Goal: Information Seeking & Learning: Learn about a topic

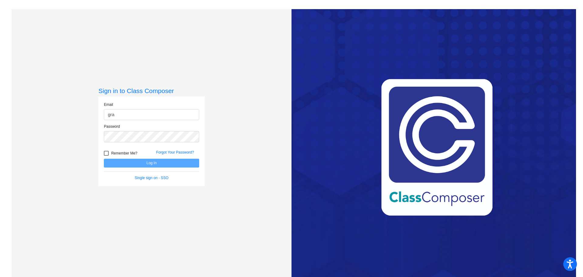
type input "[EMAIL_ADDRESS][PERSON_NAME][DOMAIN_NAME]"
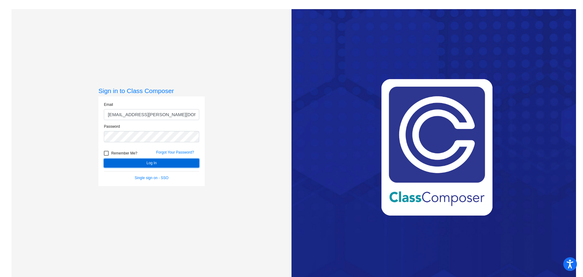
click at [151, 166] on button "Log In" at bounding box center [151, 163] width 95 height 9
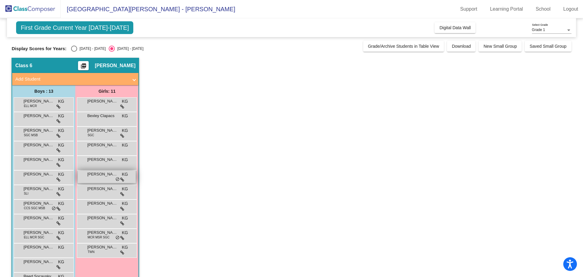
click at [102, 175] on span "[PERSON_NAME]" at bounding box center [102, 174] width 30 height 6
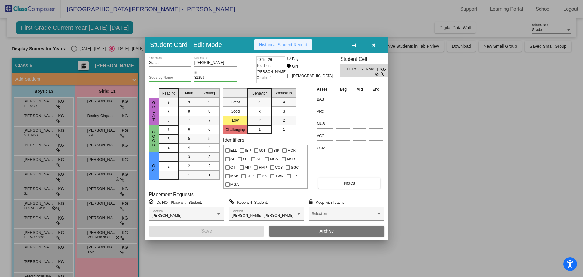
click at [276, 44] on span "Historical Student Record" at bounding box center [283, 44] width 48 height 5
click at [375, 44] on icon "button" at bounding box center [373, 45] width 3 height 4
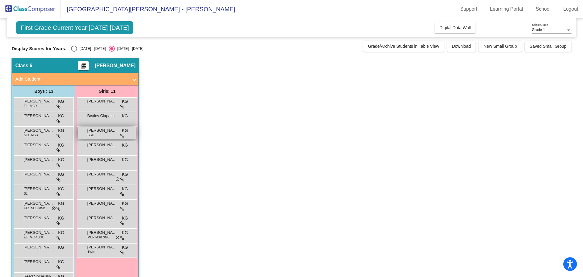
click at [105, 135] on div "[PERSON_NAME] SGC KG lock do_not_disturb_alt" at bounding box center [107, 133] width 58 height 12
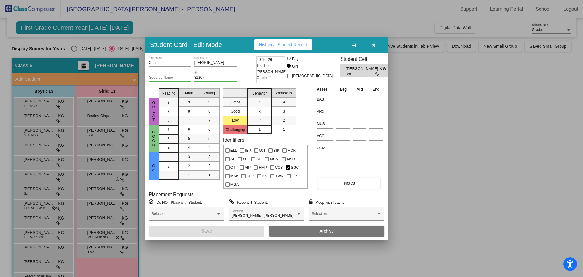
click at [370, 43] on button "button" at bounding box center [373, 44] width 19 height 11
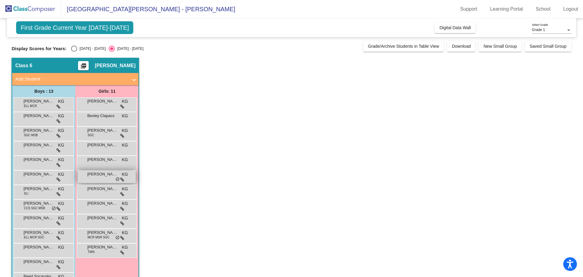
click at [105, 173] on span "[PERSON_NAME]" at bounding box center [102, 174] width 30 height 6
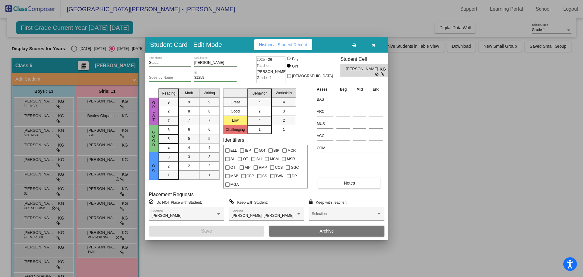
click at [288, 44] on span "Historical Student Record" at bounding box center [283, 44] width 48 height 5
click at [360, 179] on button "Notes" at bounding box center [349, 182] width 62 height 11
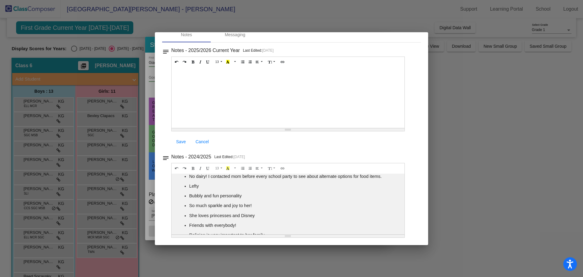
scroll to position [4, 0]
drag, startPoint x: 398, startPoint y: 196, endPoint x: 400, endPoint y: 204, distance: 8.6
click at [400, 204] on div "No dairy! I contacted mom before every school party to see about alternate opti…" at bounding box center [288, 203] width 233 height 61
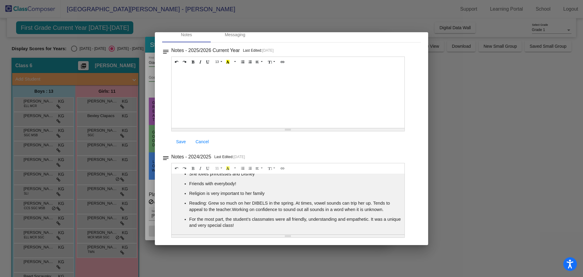
scroll to position [46, 0]
click at [468, 149] on div at bounding box center [291, 138] width 583 height 277
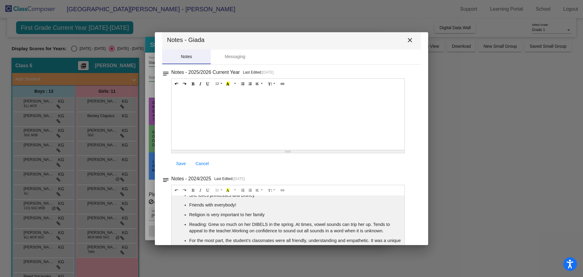
scroll to position [0, 0]
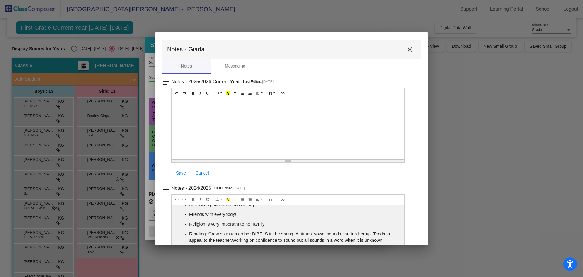
click at [406, 51] on mat-icon "close" at bounding box center [409, 49] width 7 height 7
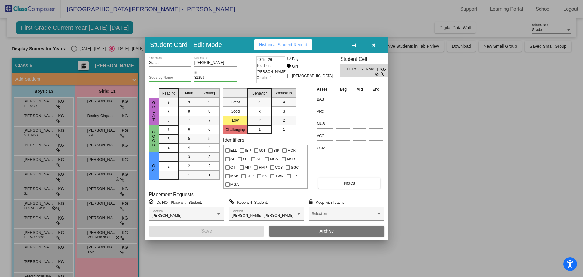
click at [76, 48] on div at bounding box center [291, 138] width 583 height 277
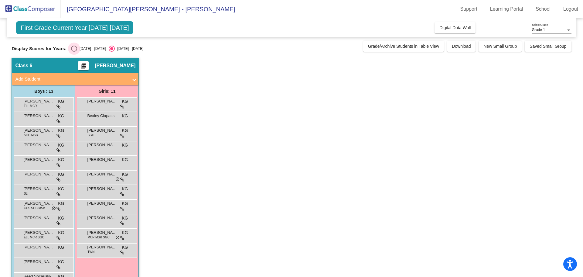
click at [76, 48] on div "Select an option" at bounding box center [74, 49] width 6 height 6
click at [74, 52] on input "[DATE] - [DATE]" at bounding box center [74, 52] width 0 height 0
radio input "true"
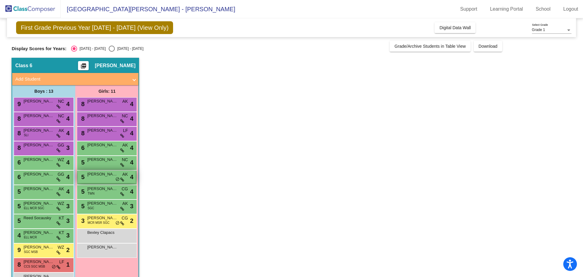
click at [110, 176] on span "[PERSON_NAME]" at bounding box center [102, 174] width 30 height 6
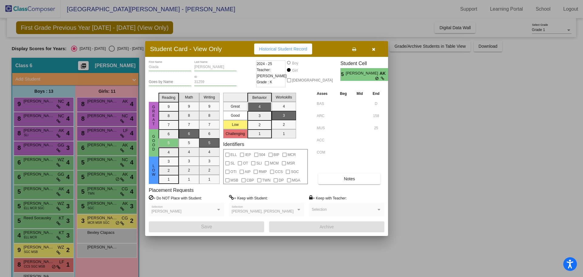
click at [373, 51] on icon "button" at bounding box center [373, 49] width 3 height 4
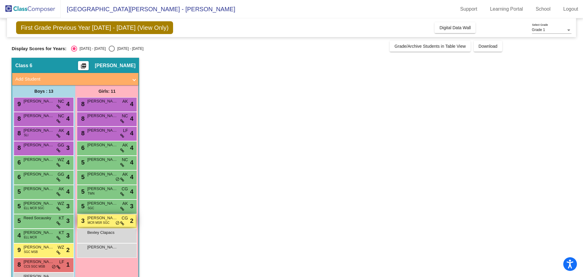
click at [100, 220] on span "MCR MSR SGC" at bounding box center [98, 222] width 22 height 5
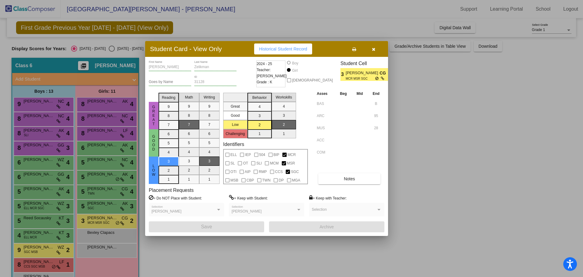
click at [376, 51] on button "button" at bounding box center [373, 48] width 19 height 11
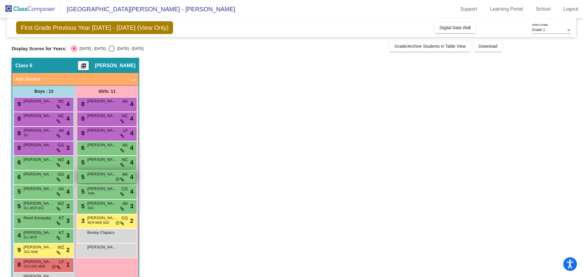
scroll to position [20, 0]
